Goal: Find specific page/section: Find specific page/section

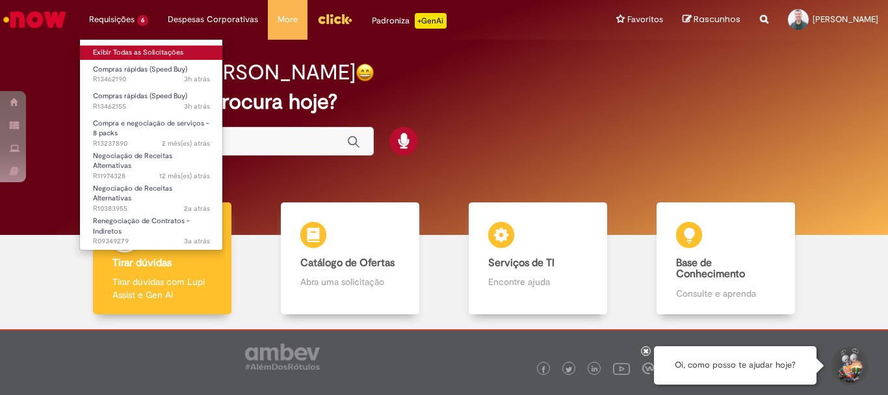
click at [121, 49] on link "Exibir Todas as Solicitações" at bounding box center [151, 53] width 143 height 14
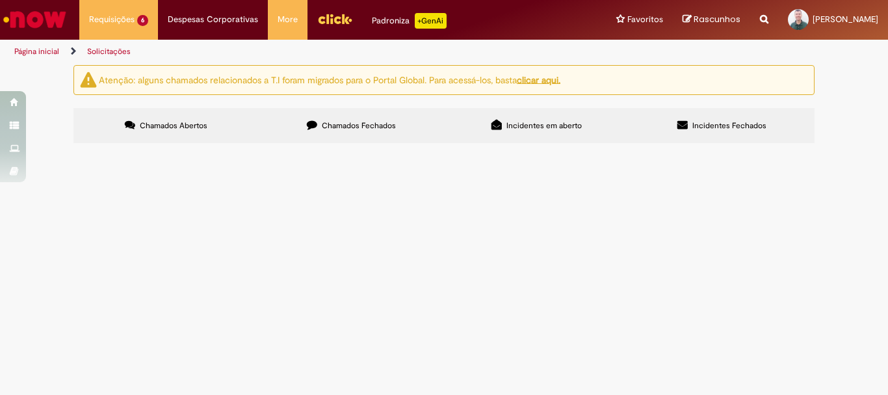
click at [0, 0] on span "Compras rápidas (Speed Buy)" at bounding box center [0, 0] width 0 height 0
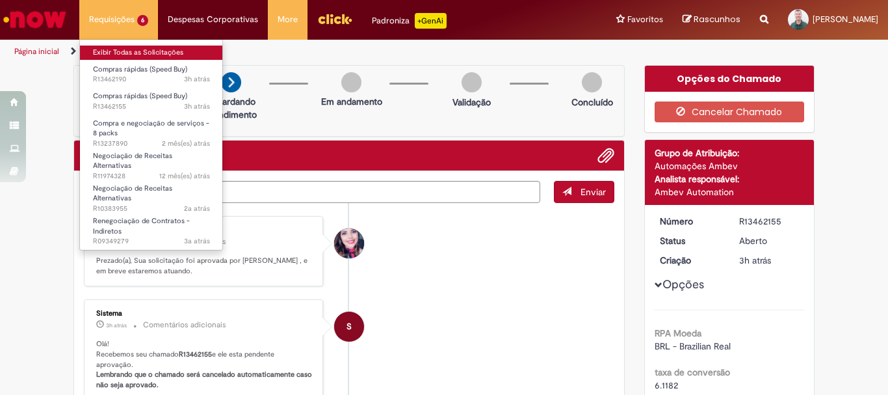
click at [122, 47] on link "Exibir Todas as Solicitações" at bounding box center [151, 53] width 143 height 14
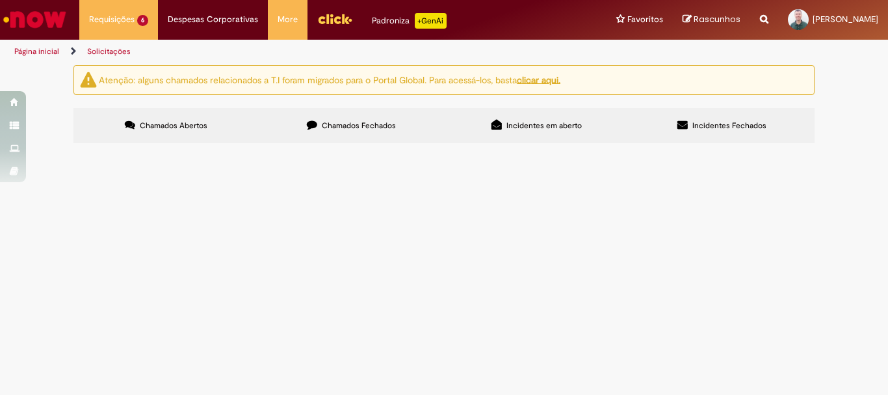
click at [38, 20] on img "Ir para a Homepage" at bounding box center [34, 20] width 67 height 26
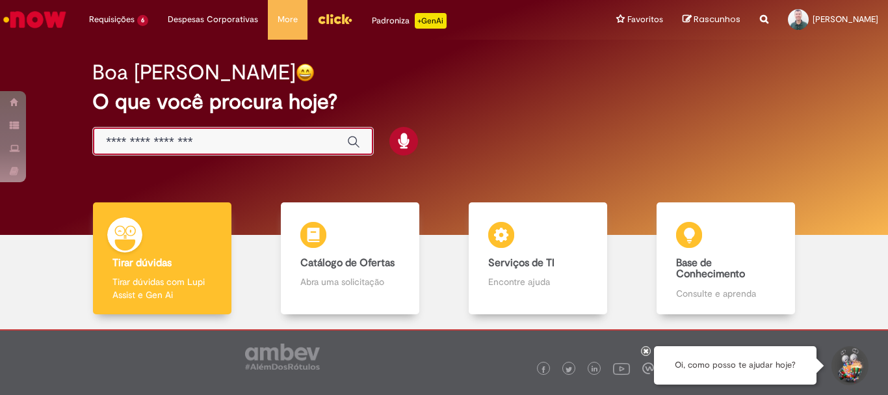
click at [202, 144] on input "Basta digitar aqui" at bounding box center [220, 142] width 228 height 15
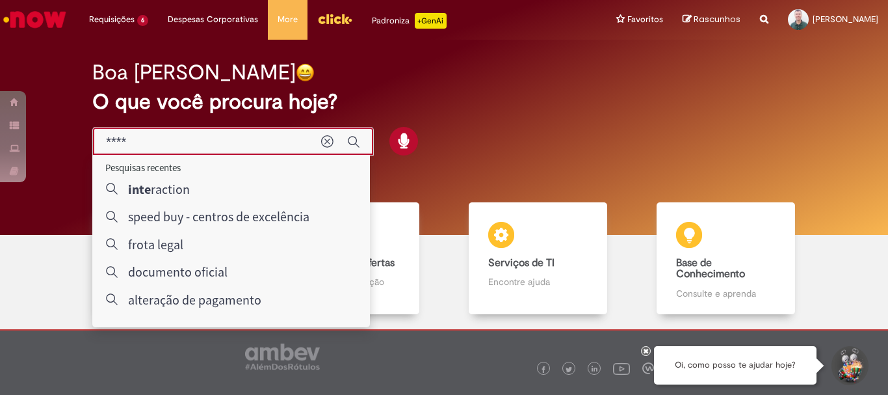
type input "*****"
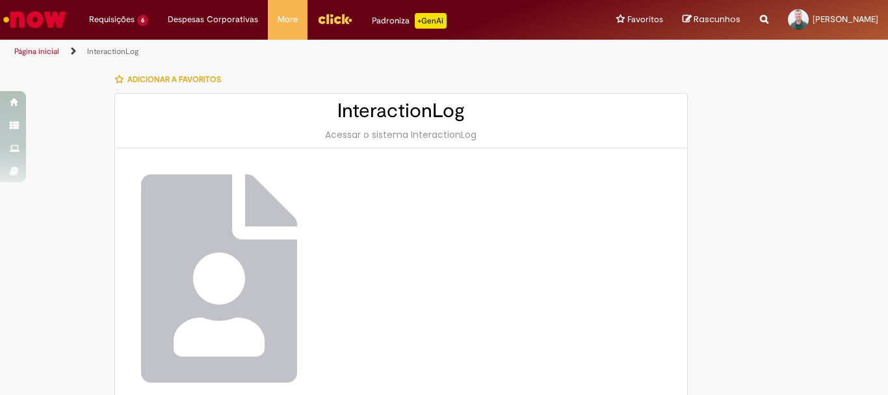
scroll to position [95, 0]
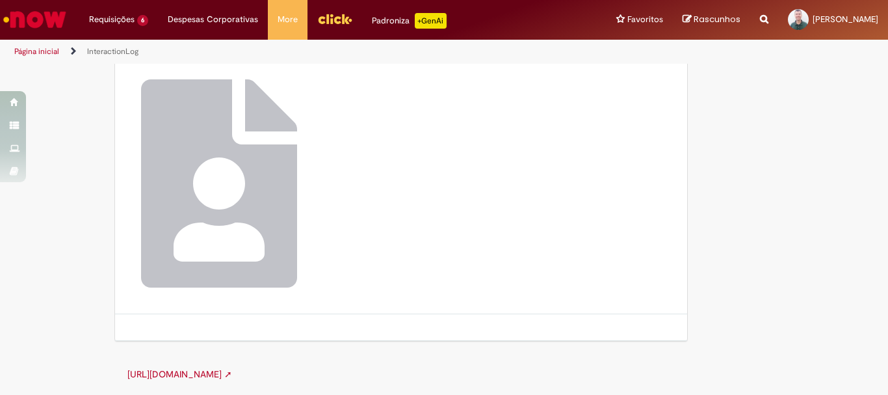
click at [232, 371] on link "[URL][DOMAIN_NAME] ➚" at bounding box center [179, 374] width 105 height 12
